Goal: Task Accomplishment & Management: Use online tool/utility

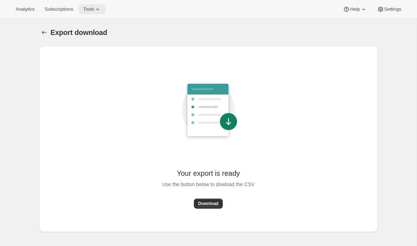
click at [94, 11] on span "Tools" at bounding box center [88, 9] width 11 height 6
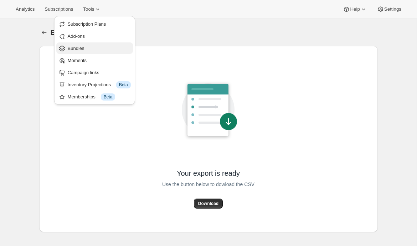
click at [82, 47] on span "Bundles" at bounding box center [76, 48] width 17 height 5
